Goal: Task Accomplishment & Management: Manage account settings

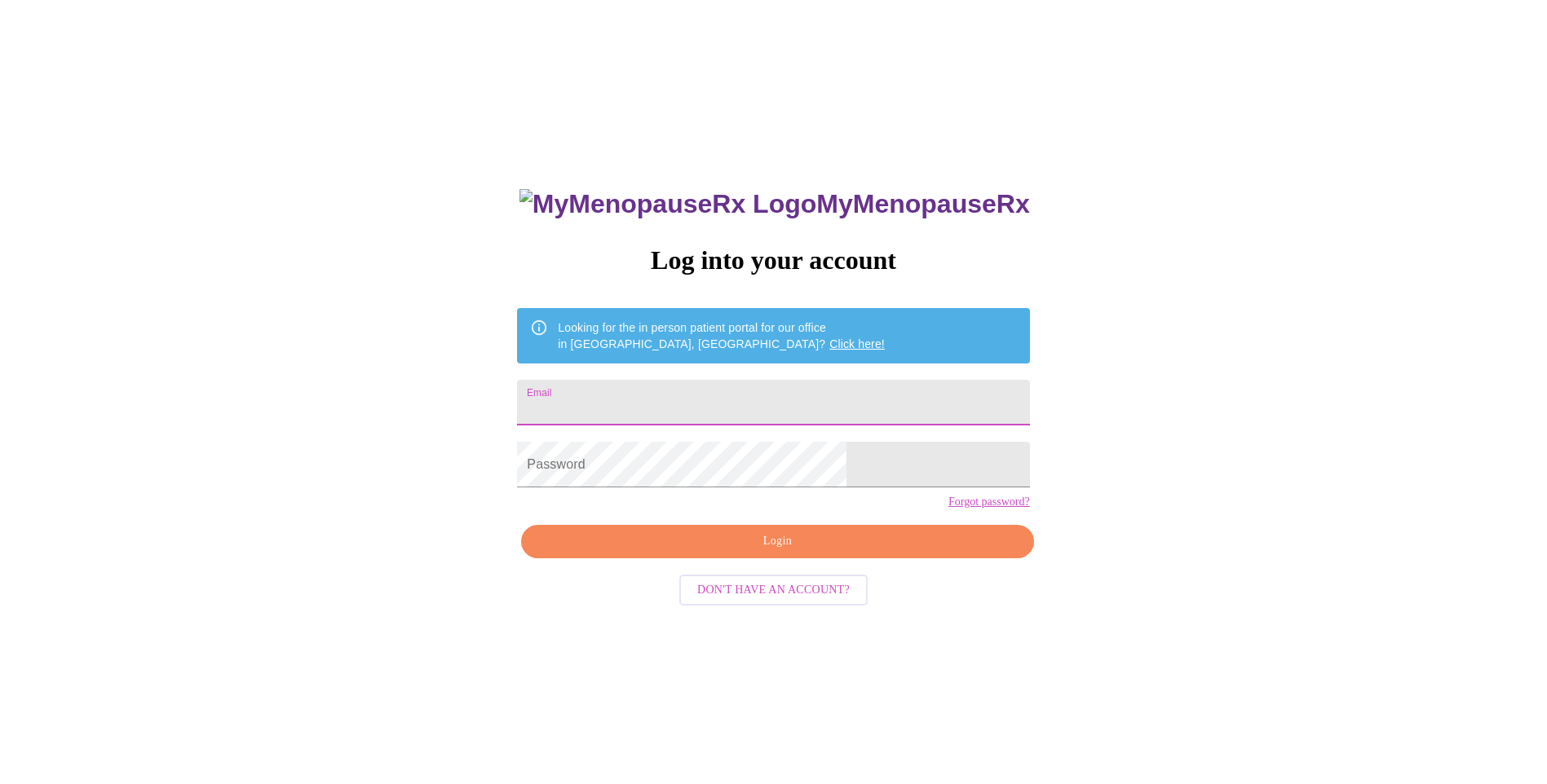
click at [759, 394] on input "Email" at bounding box center [773, 403] width 512 height 46
type input "[EMAIL_ADDRESS][DOMAIN_NAME]"
click at [744, 552] on span "Login" at bounding box center [777, 541] width 474 height 21
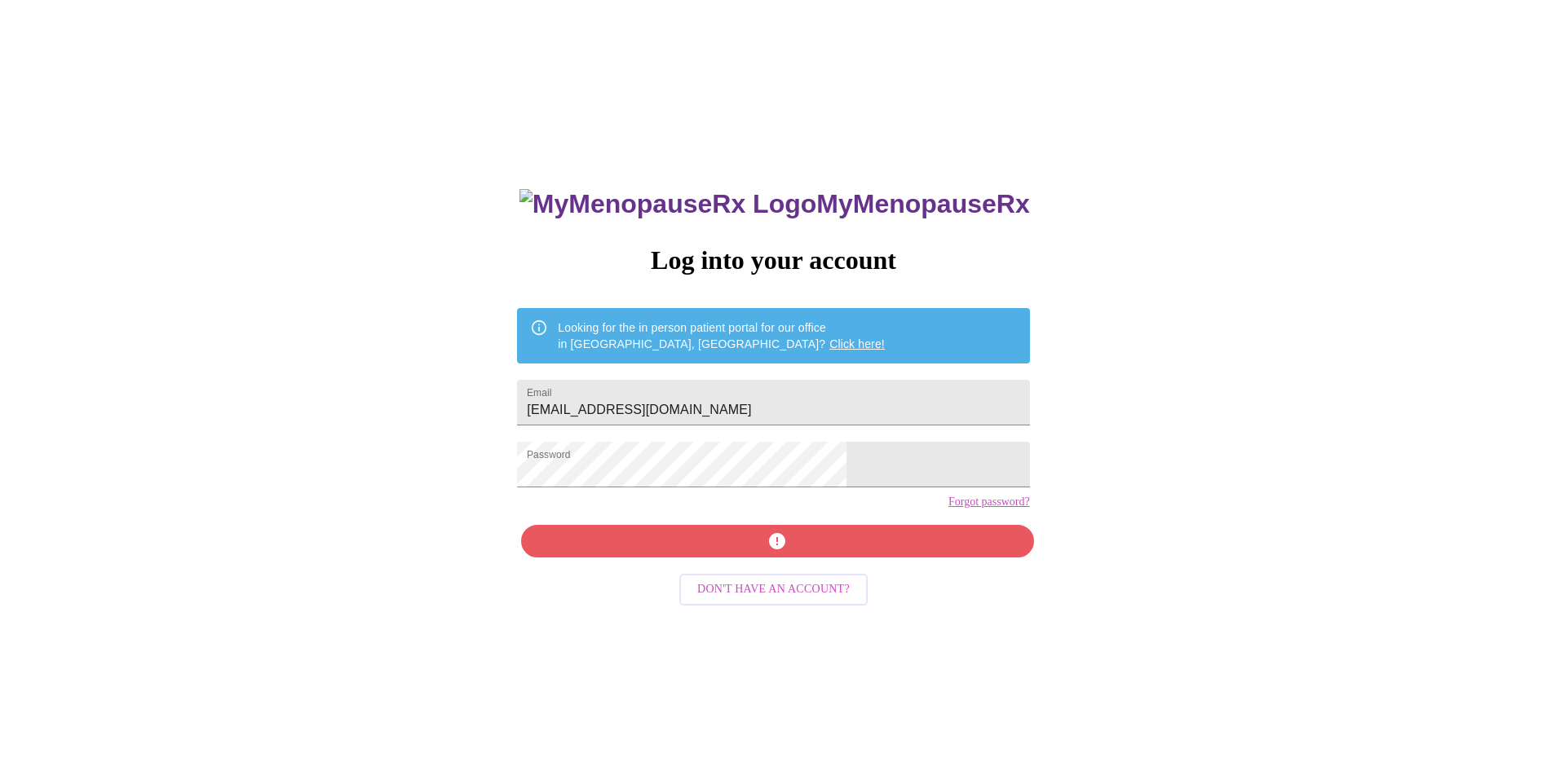
click at [776, 570] on div "MyMenopauseRx Log into your account Looking for the in person patient portal fo…" at bounding box center [774, 555] width 545 height 784
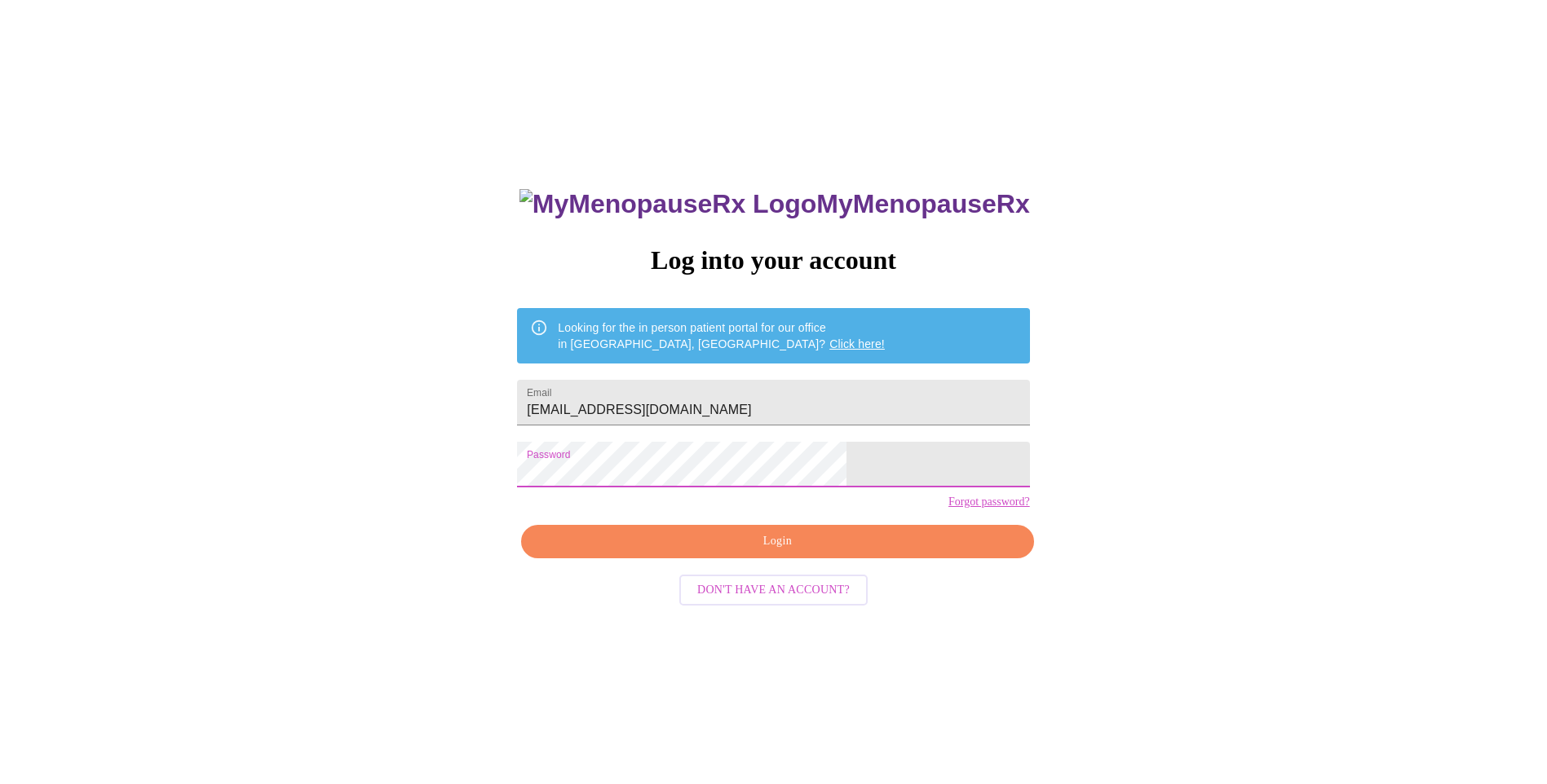
click at [590, 531] on div "MyMenopauseRx Log into your account Looking for the in person patient portal fo…" at bounding box center [774, 477] width 1534 height 941
click at [775, 552] on span "Login" at bounding box center [777, 541] width 474 height 21
click at [948, 509] on link "Forgot password?" at bounding box center [988, 502] width 81 height 13
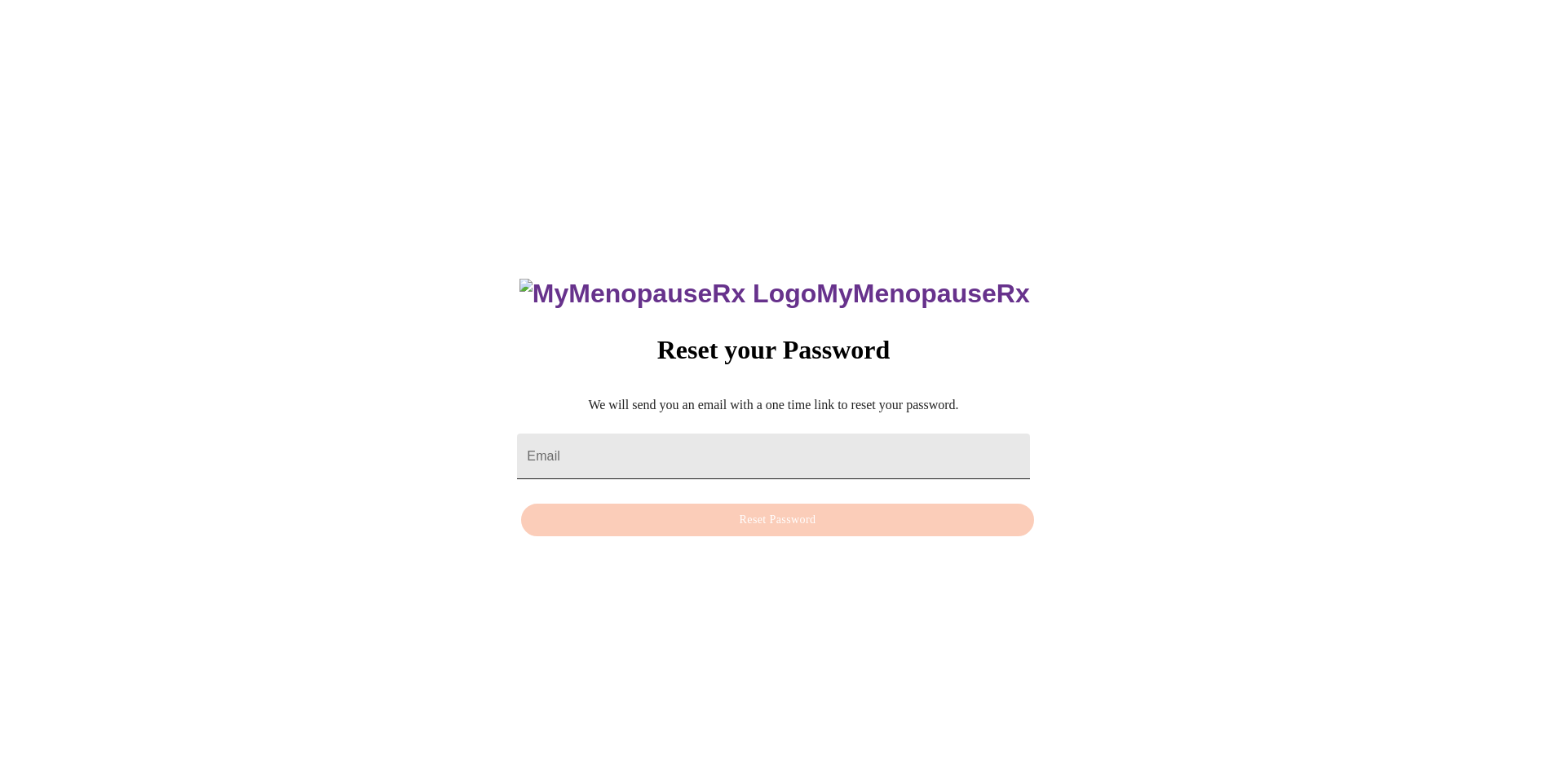
click at [783, 453] on input "Email" at bounding box center [773, 457] width 512 height 46
type input "tiffanybarnes1967@gmail.com"
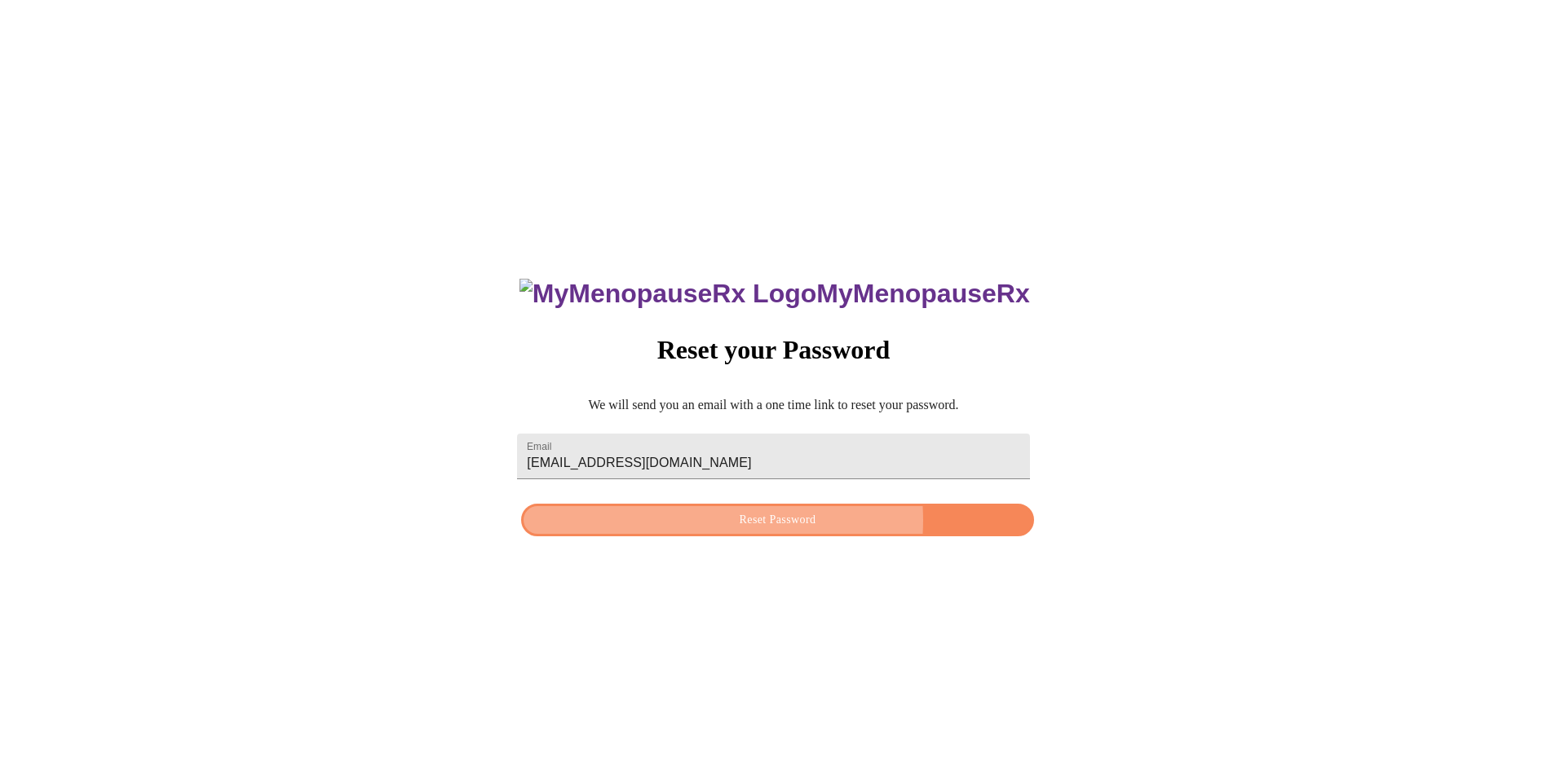
click at [754, 524] on span "Reset Password" at bounding box center [777, 520] width 474 height 21
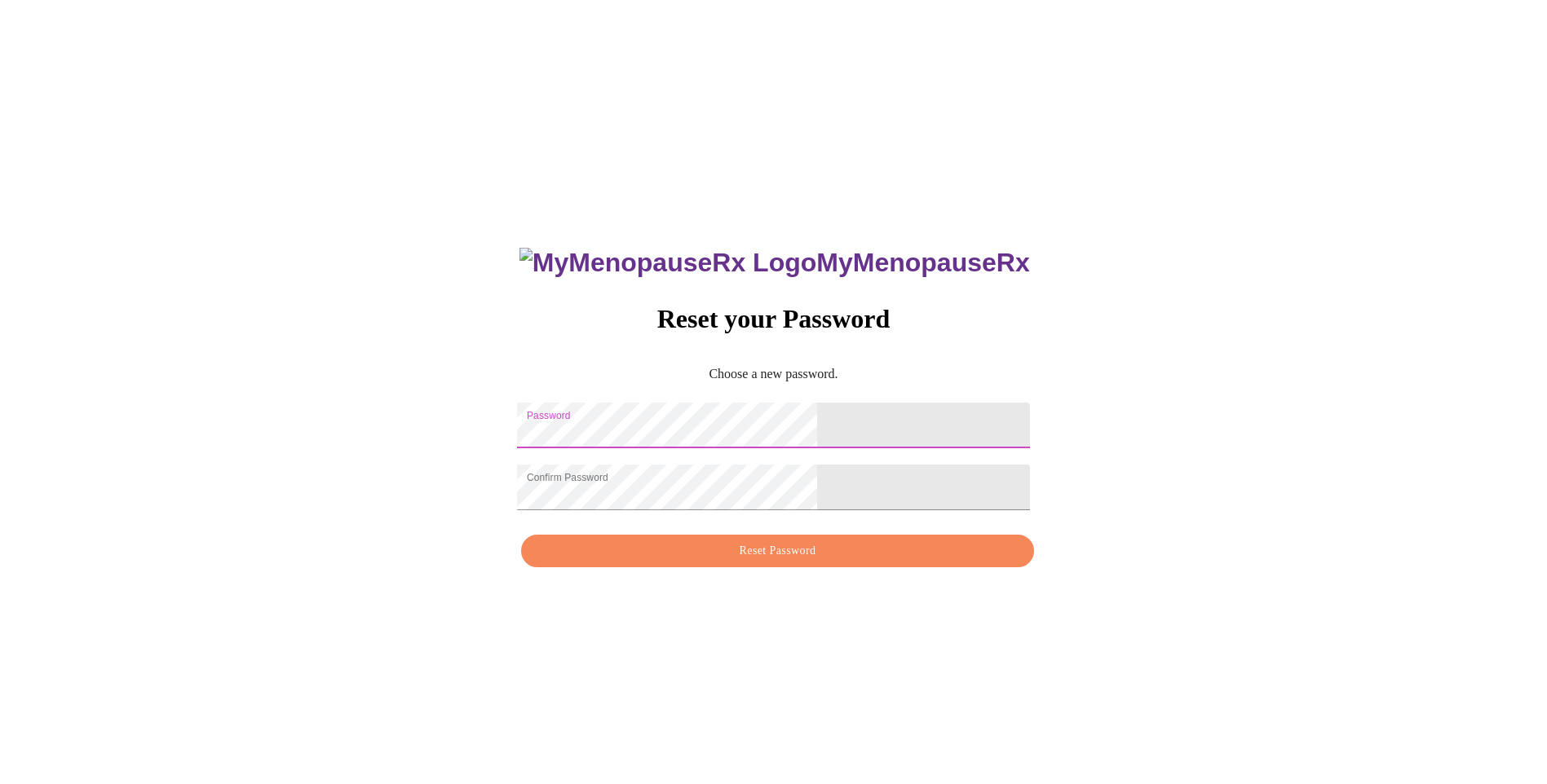
click at [755, 562] on span "Reset Password" at bounding box center [777, 551] width 474 height 21
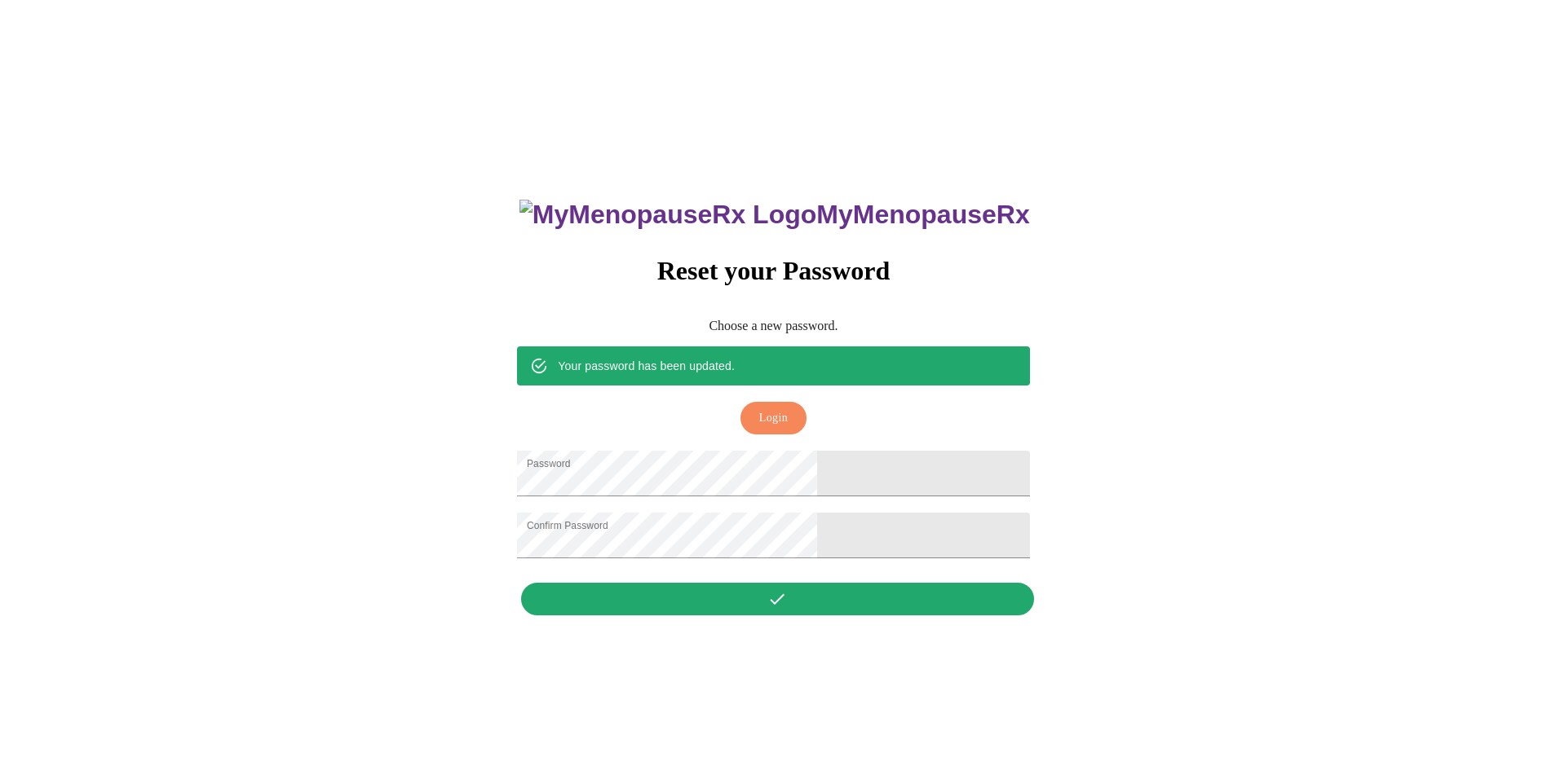
click at [785, 409] on span "Login" at bounding box center [773, 418] width 28 height 21
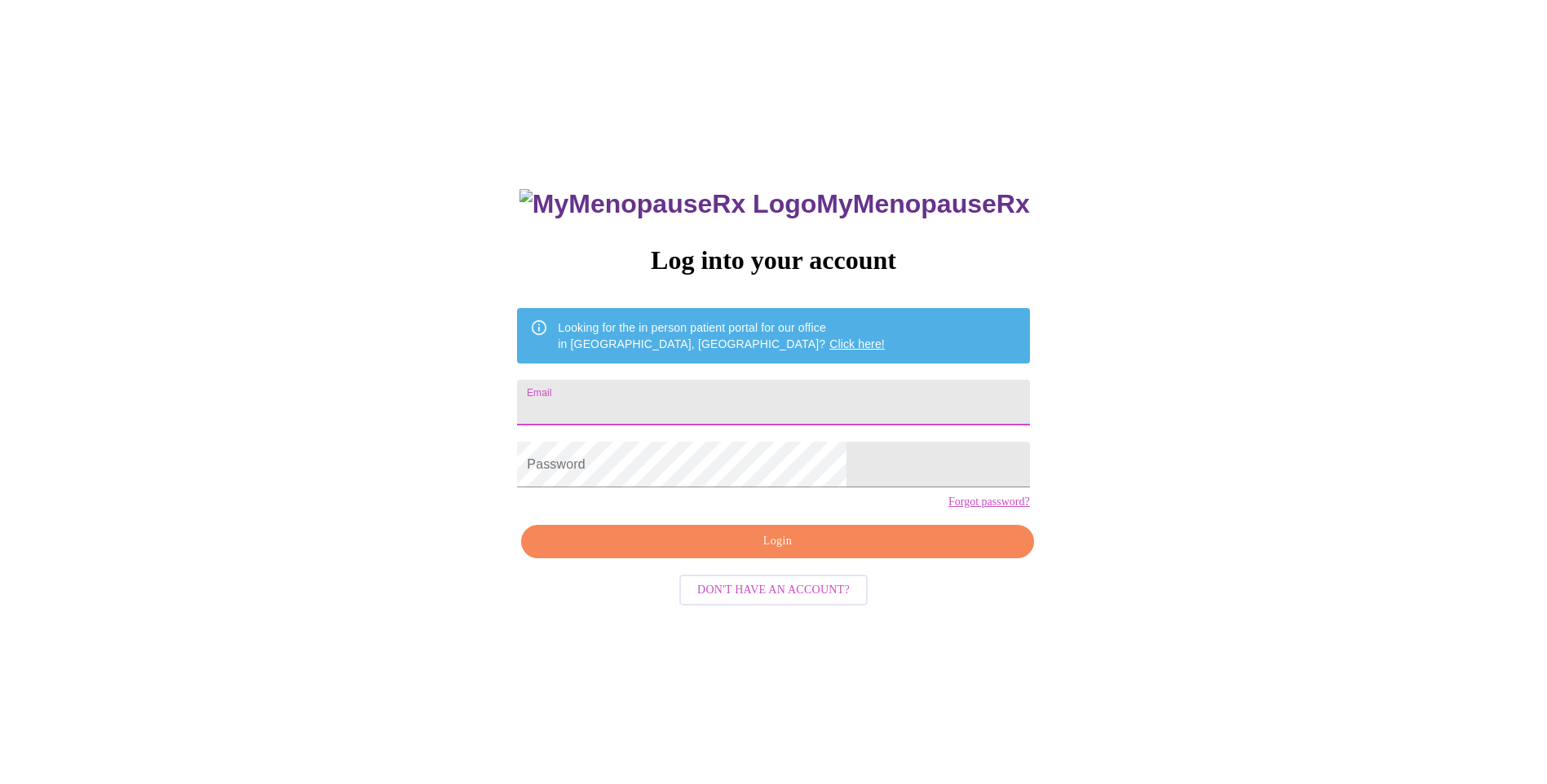
click at [821, 401] on input "Email" at bounding box center [773, 403] width 512 height 46
type input "tiffanybarnes1967@gmail.com"
click at [764, 559] on button "Login" at bounding box center [777, 542] width 512 height 33
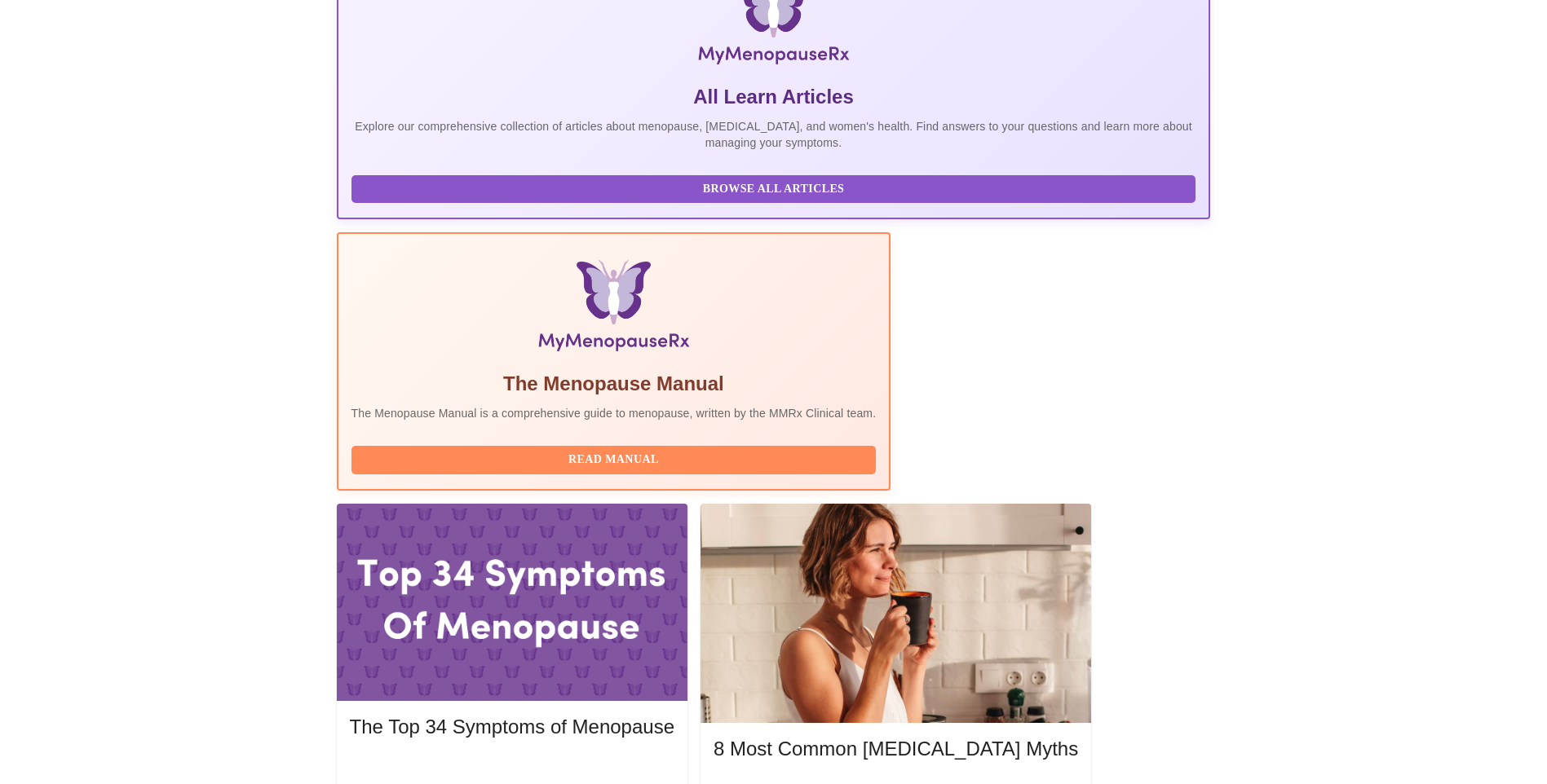
scroll to position [326, 0]
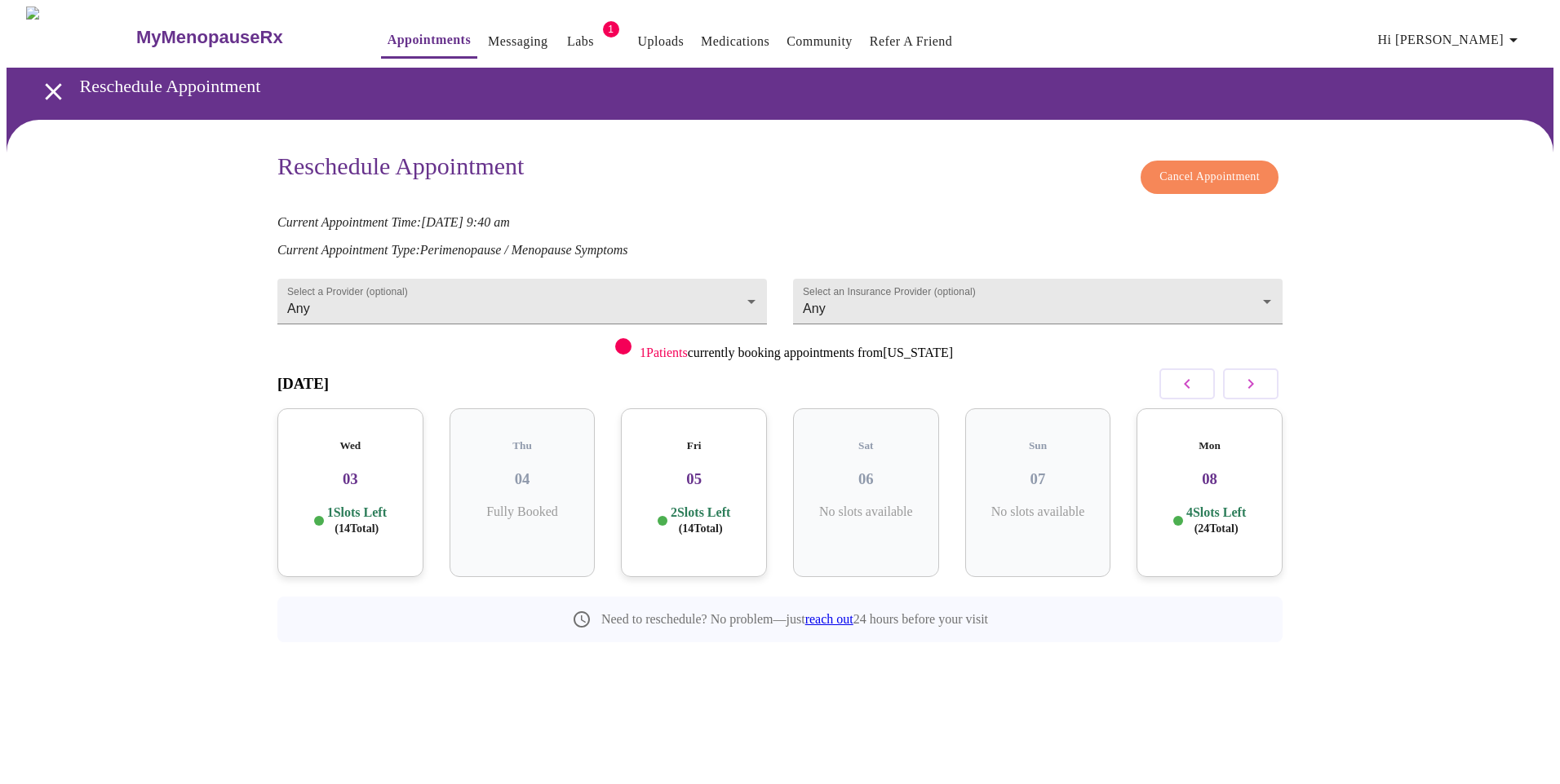
click at [1245, 381] on icon "button" at bounding box center [1250, 384] width 20 height 20
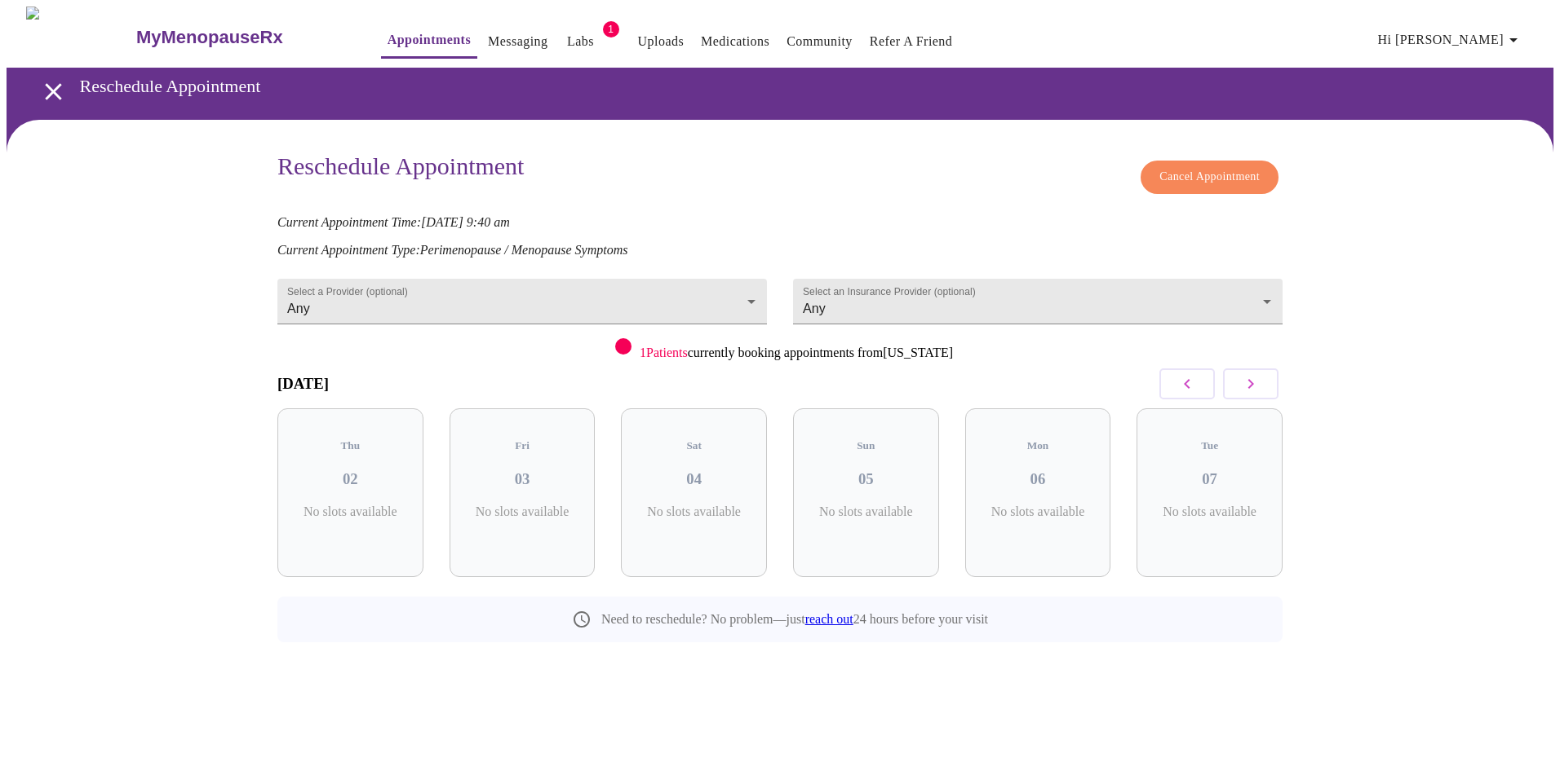
click at [1245, 381] on icon "button" at bounding box center [1250, 384] width 20 height 20
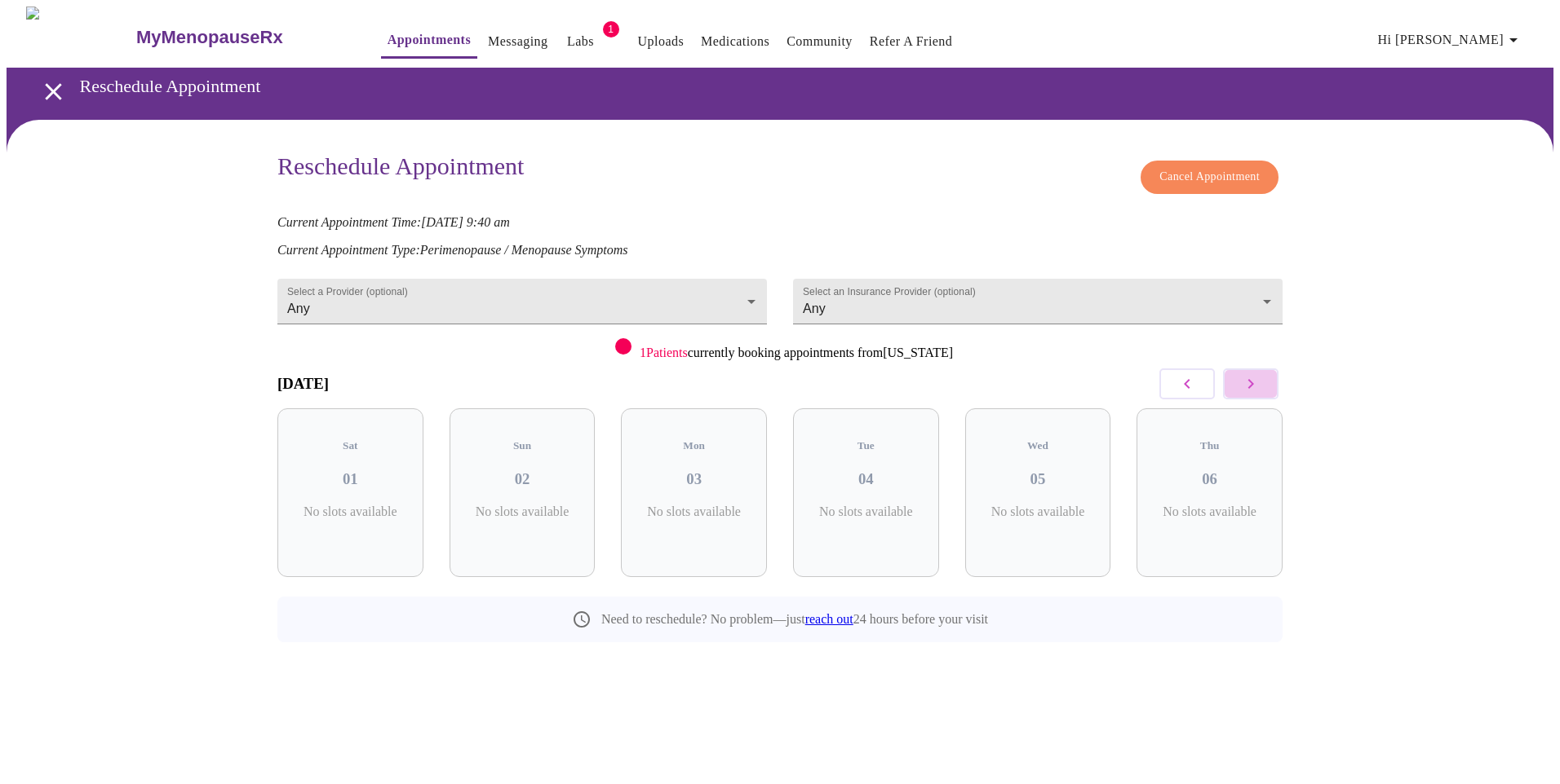
click at [1245, 381] on icon "button" at bounding box center [1250, 384] width 20 height 20
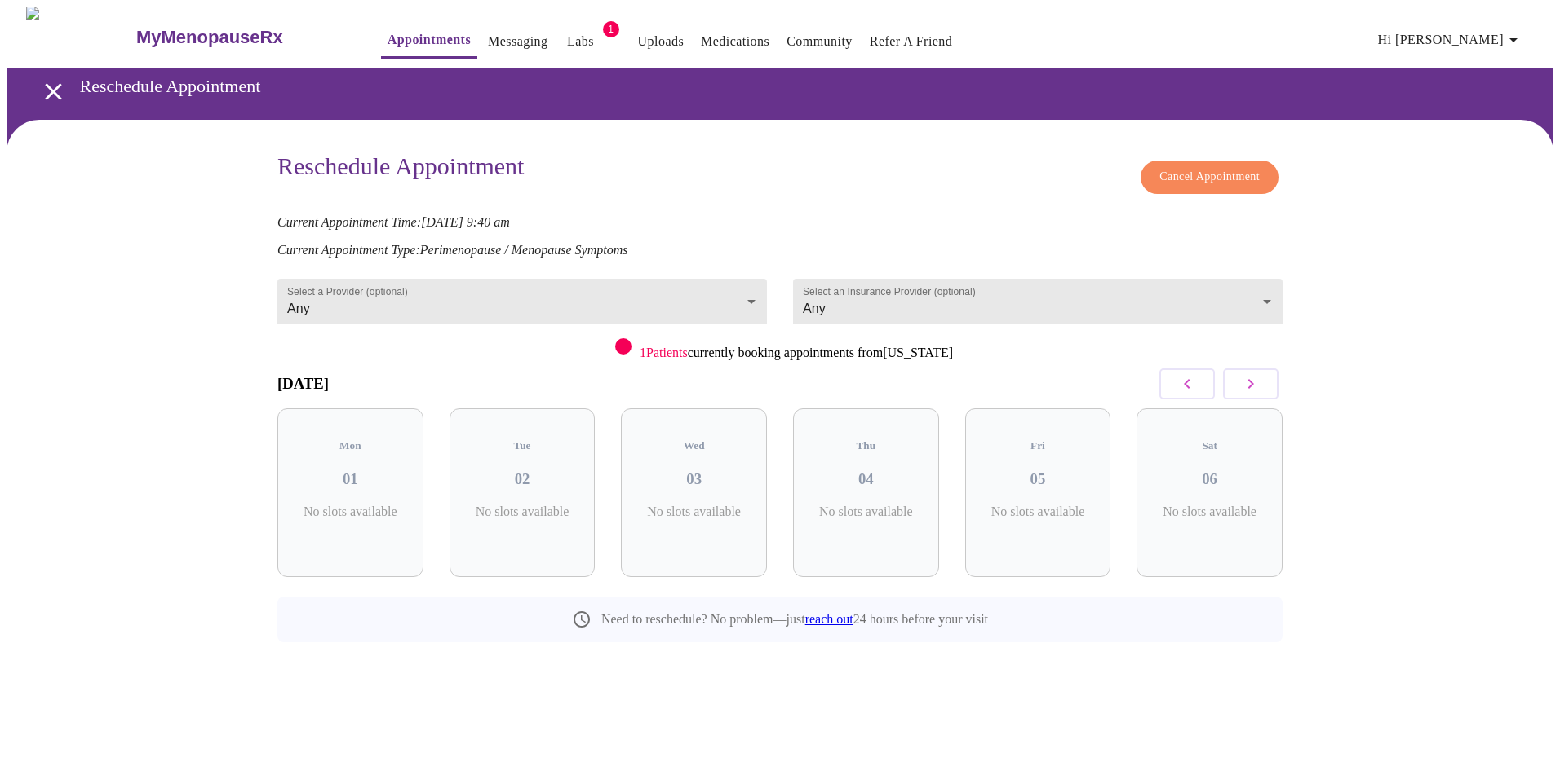
click at [1245, 381] on icon "button" at bounding box center [1250, 384] width 20 height 20
click at [1184, 385] on icon "button" at bounding box center [1186, 384] width 20 height 20
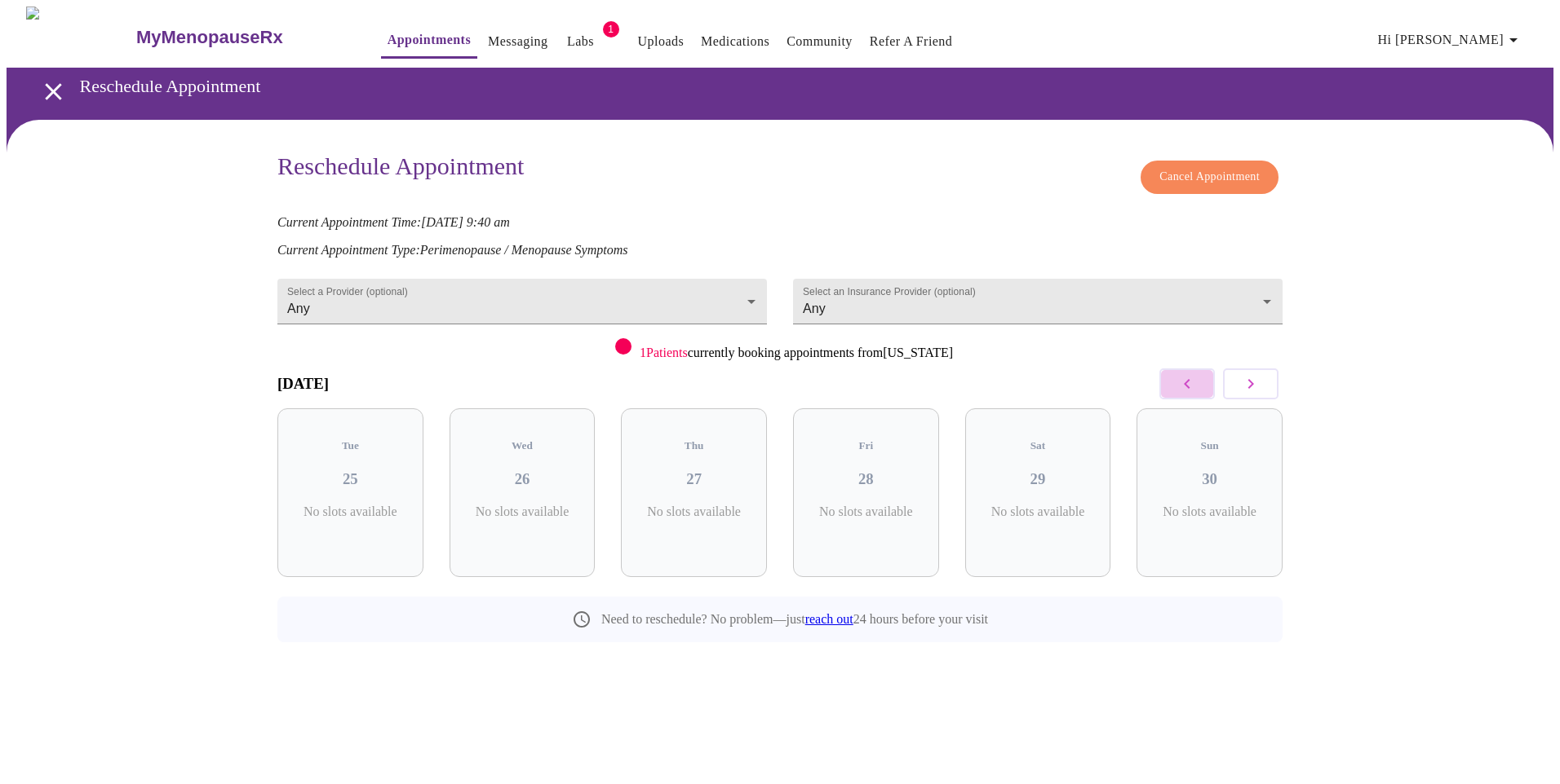
click at [1184, 385] on icon "button" at bounding box center [1186, 384] width 20 height 20
click at [1183, 385] on icon "button" at bounding box center [1186, 384] width 20 height 20
click at [681, 470] on h3 "03" at bounding box center [693, 479] width 120 height 18
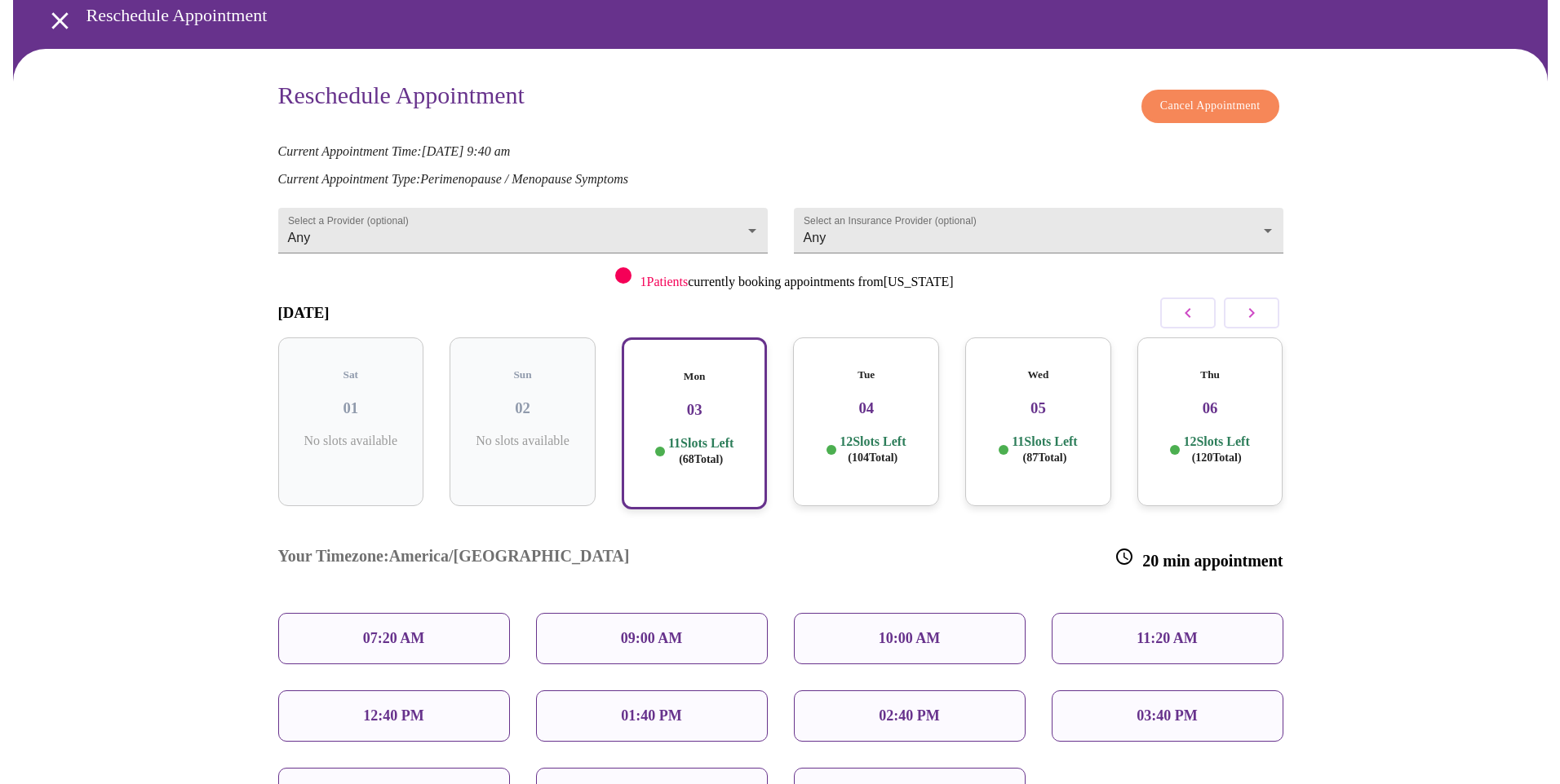
scroll to position [200, 0]
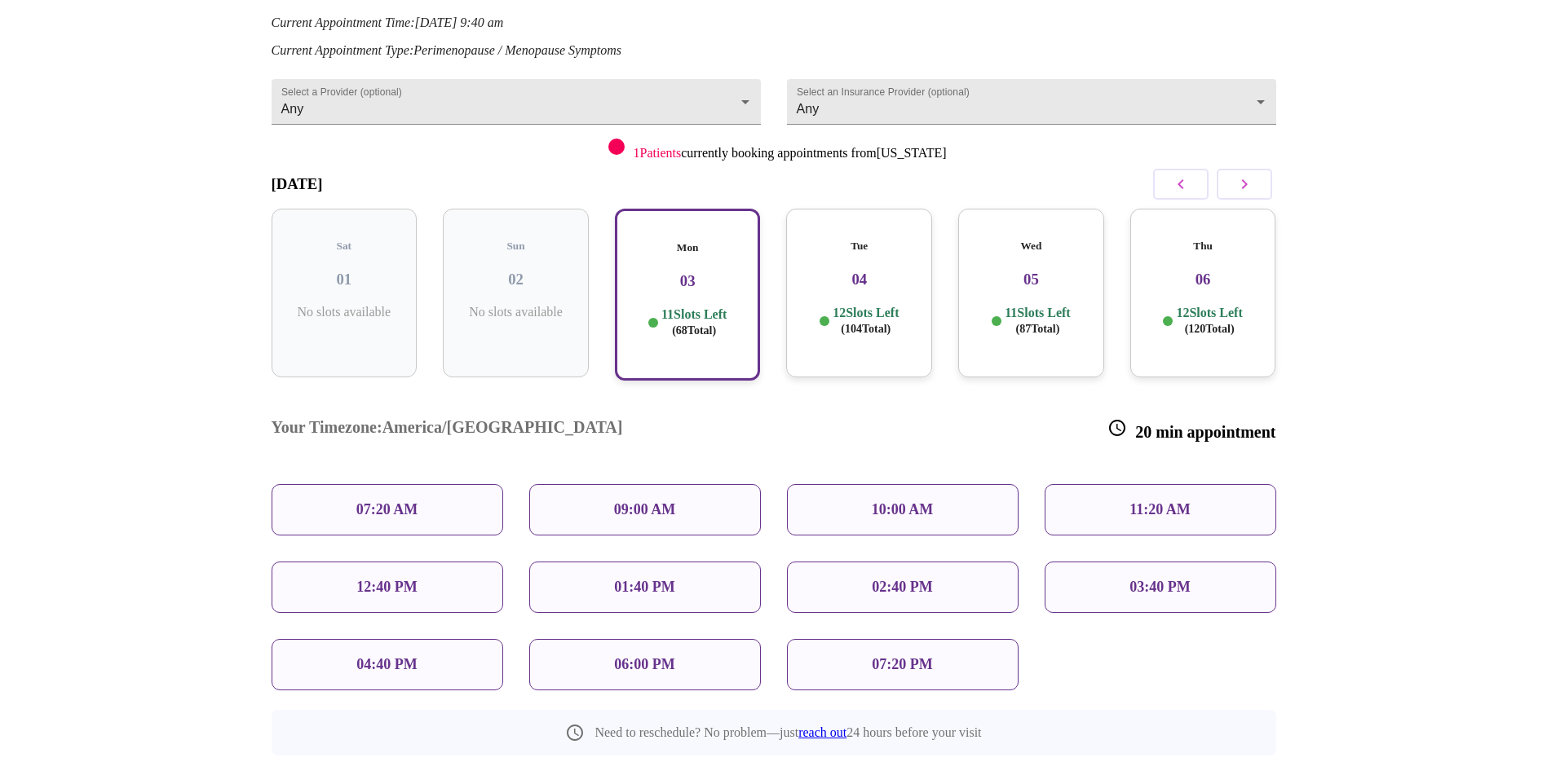
click at [619, 657] on p "06:00 PM" at bounding box center [644, 664] width 61 height 17
click at [793, 783] on span "Reschedule Appointment" at bounding box center [774, 797] width 123 height 21
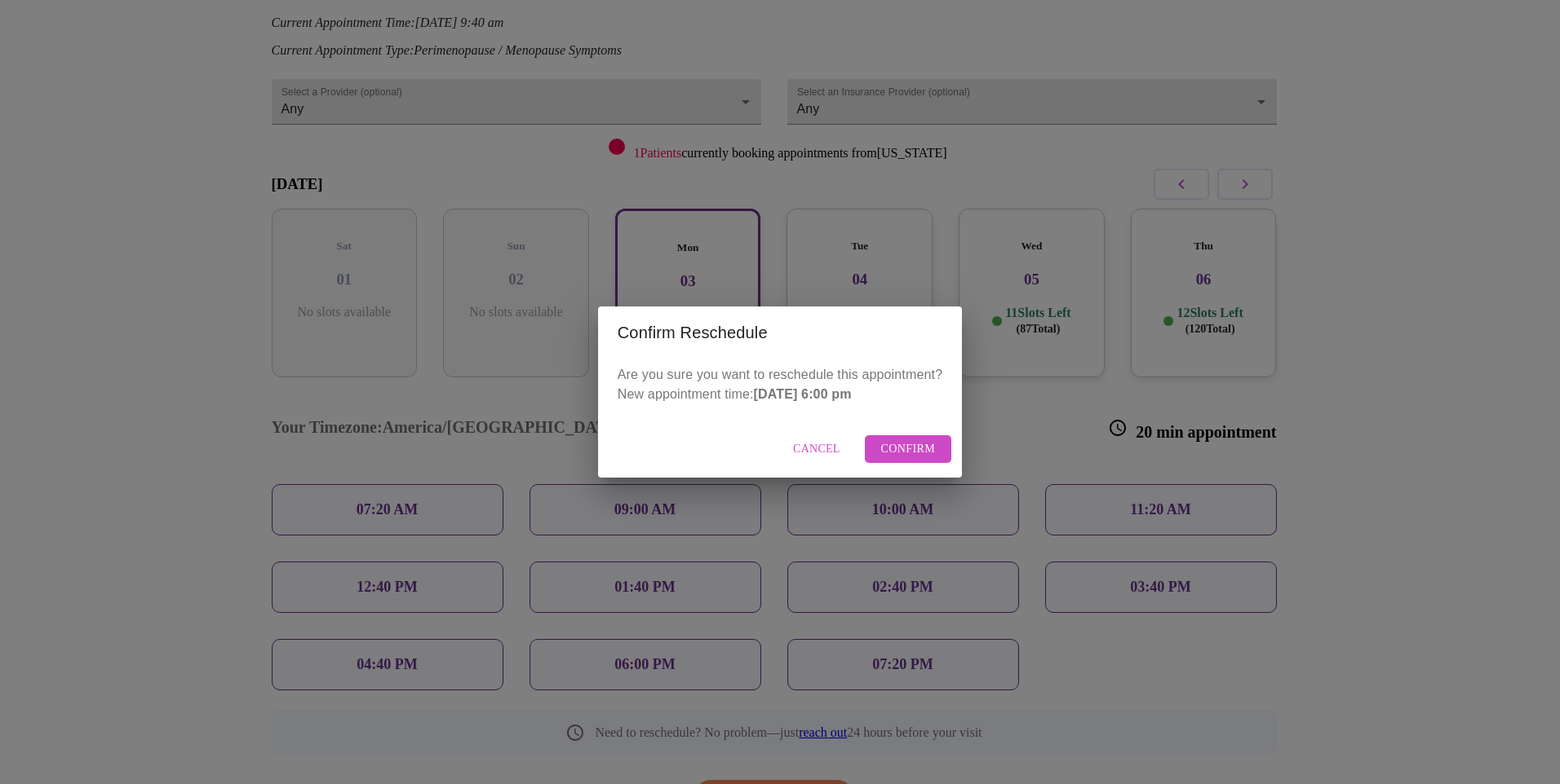
click at [904, 447] on span "Confirm" at bounding box center [908, 449] width 55 height 21
